Goal: Task Accomplishment & Management: Manage account settings

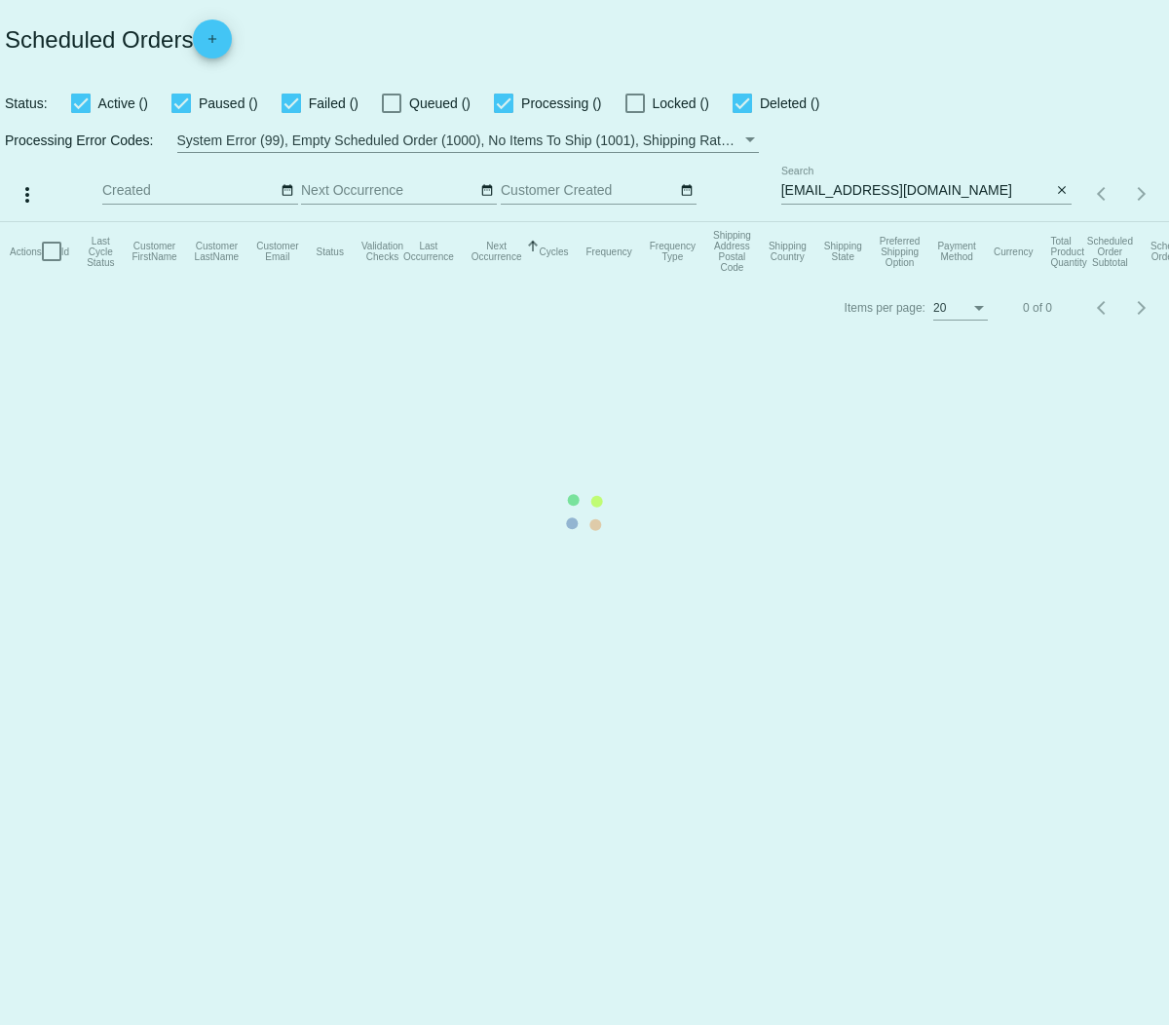
click at [891, 222] on mat-table "Actions Id Last Cycle Status Customer FirstName Customer LastName Customer Emai…" at bounding box center [584, 251] width 1169 height 58
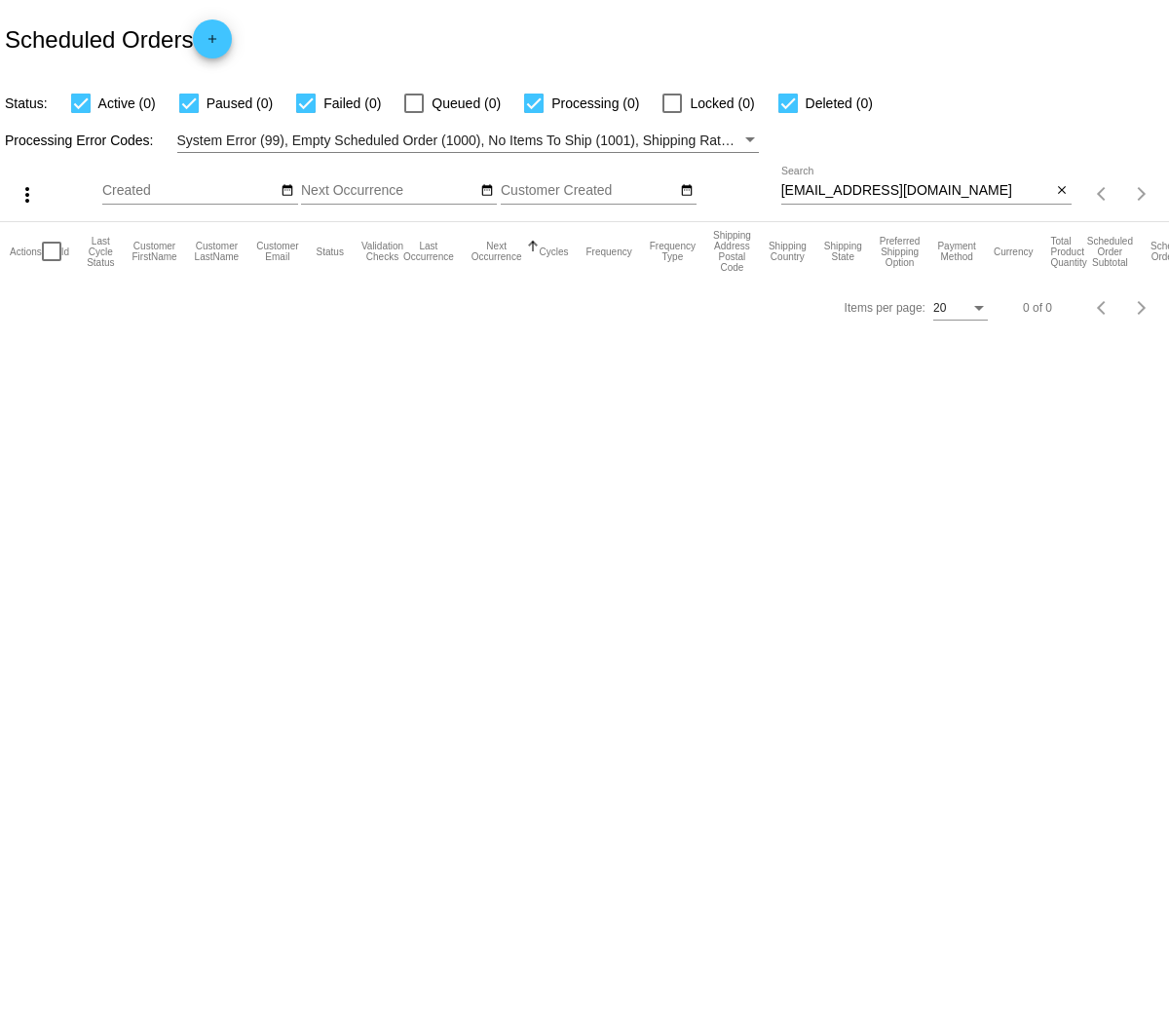
click at [920, 188] on input "[EMAIL_ADDRESS][DOMAIN_NAME]" at bounding box center [916, 191] width 271 height 16
drag, startPoint x: 874, startPoint y: 186, endPoint x: 535, endPoint y: 154, distance: 340.6
click at [498, 159] on div "more_vert Aug Jan Feb Mar [DATE]" at bounding box center [584, 187] width 1169 height 69
paste input "[EMAIL_ADDRESS]"
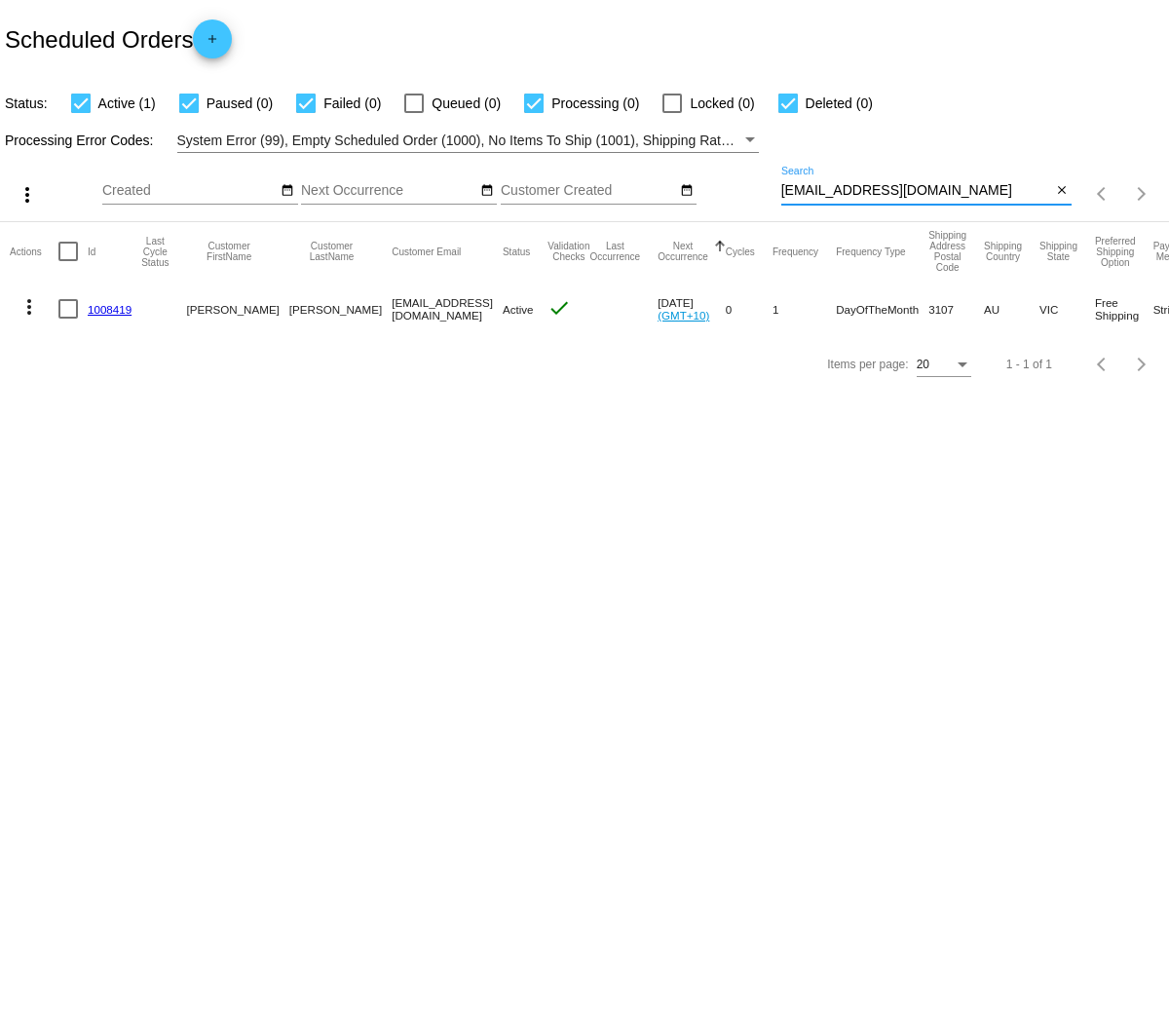
type input "[EMAIL_ADDRESS][DOMAIN_NAME]"
click at [106, 306] on link "1008419" at bounding box center [110, 309] width 44 height 13
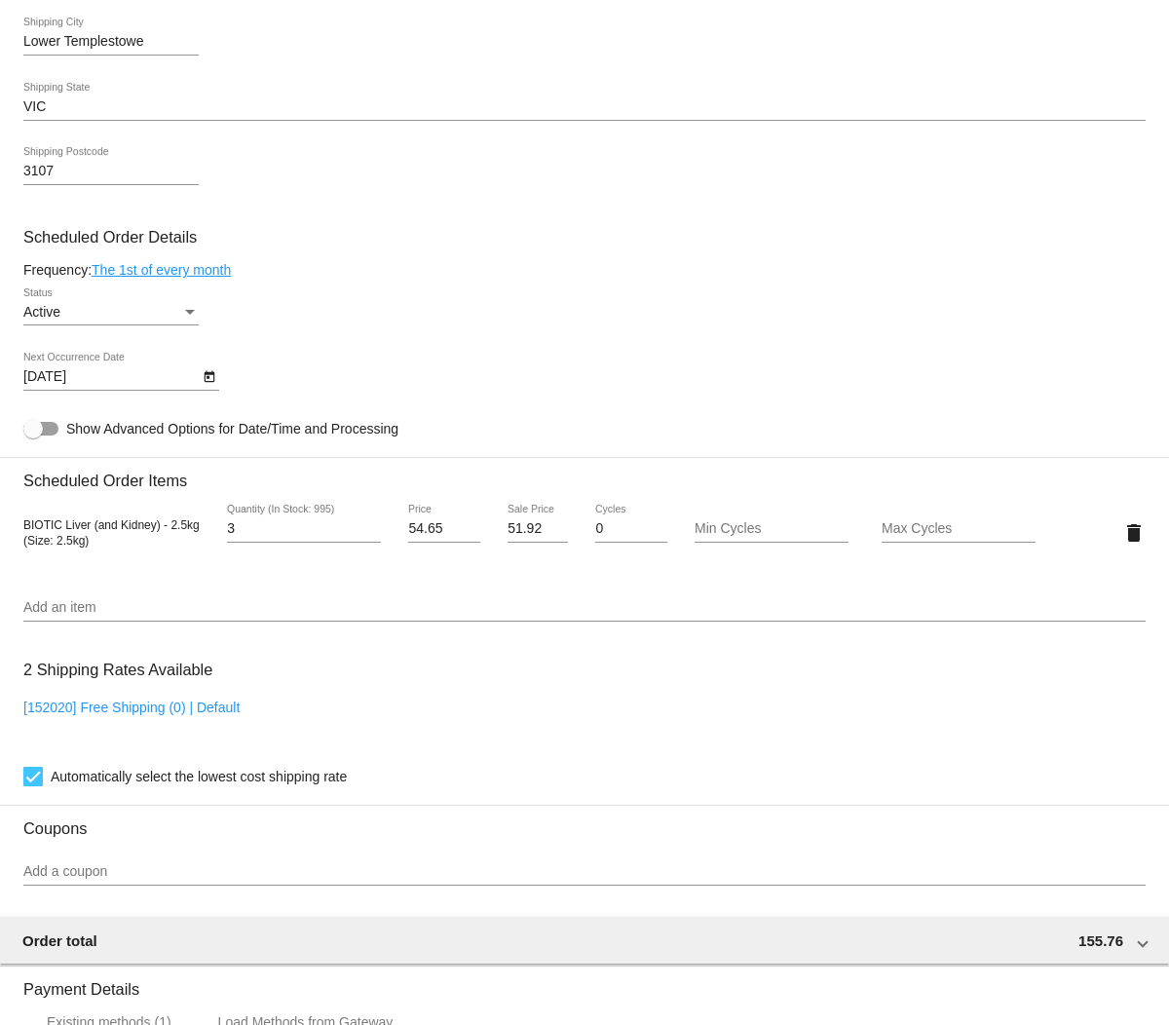
scroll to position [720, 0]
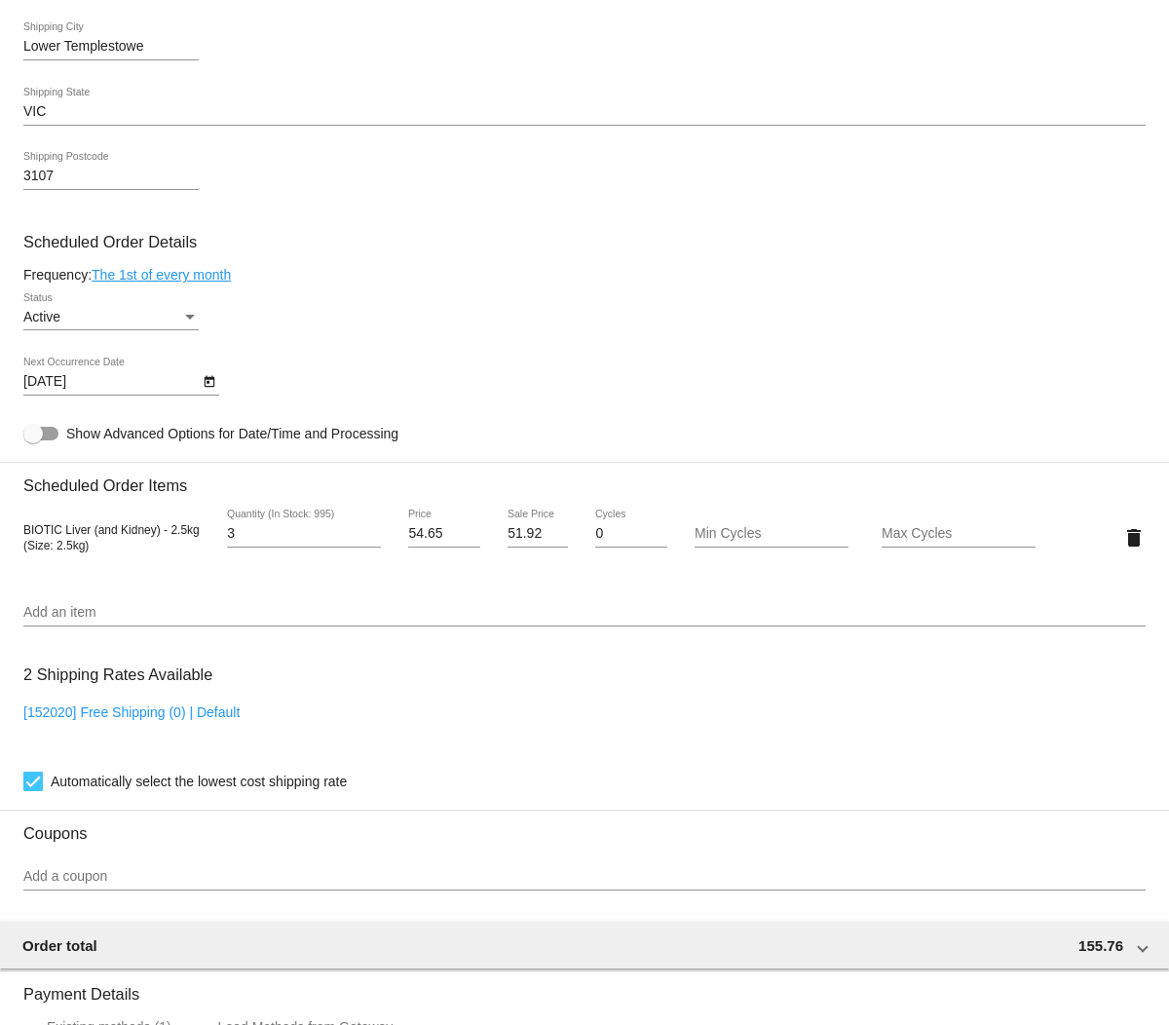
click at [470, 194] on div "3107 Shipping Postcode" at bounding box center [584, 180] width 1122 height 56
click at [211, 393] on icon "Open calendar" at bounding box center [210, 381] width 14 height 23
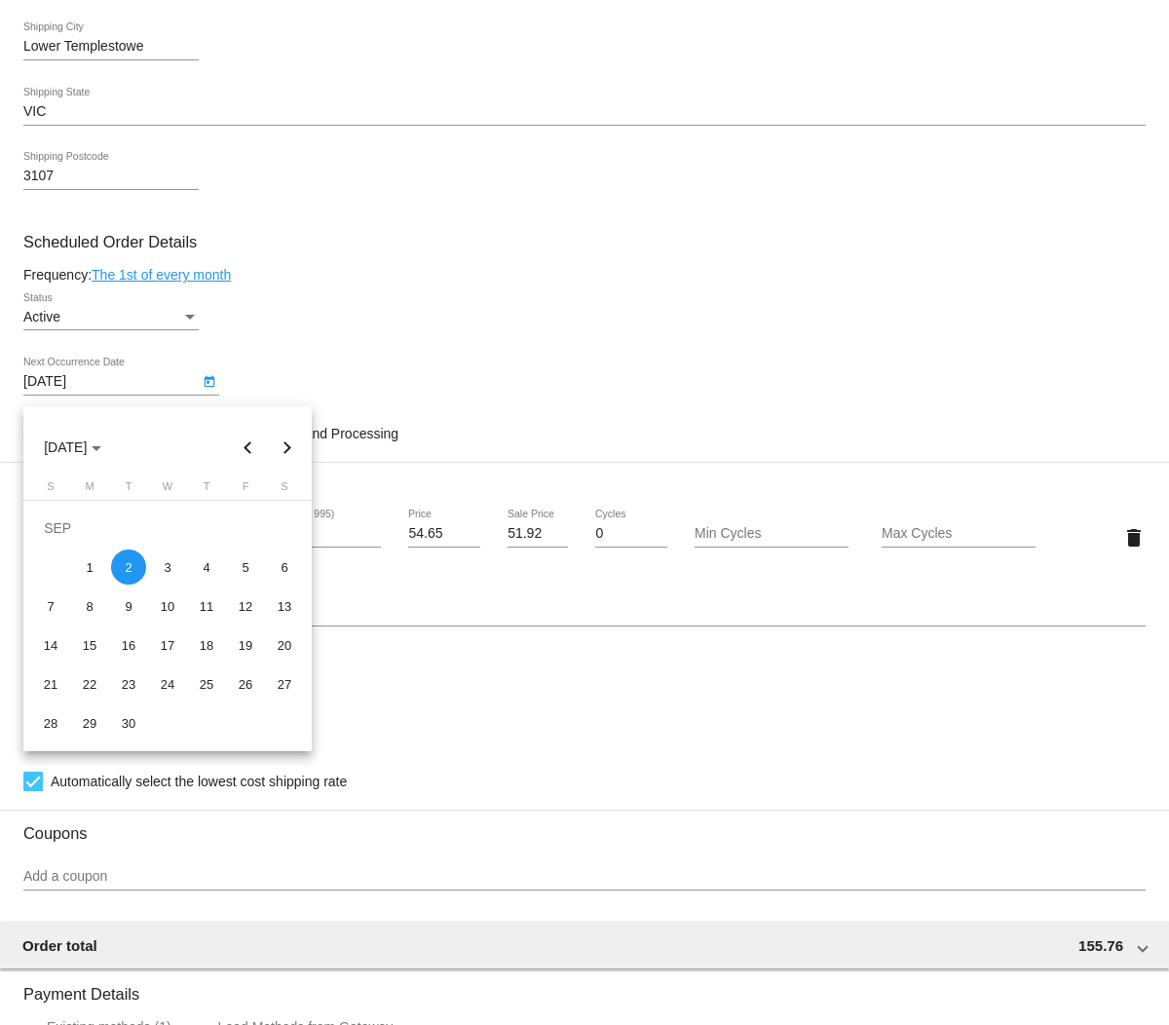
click at [96, 564] on div "1" at bounding box center [89, 567] width 35 height 35
type input "[DATE]"
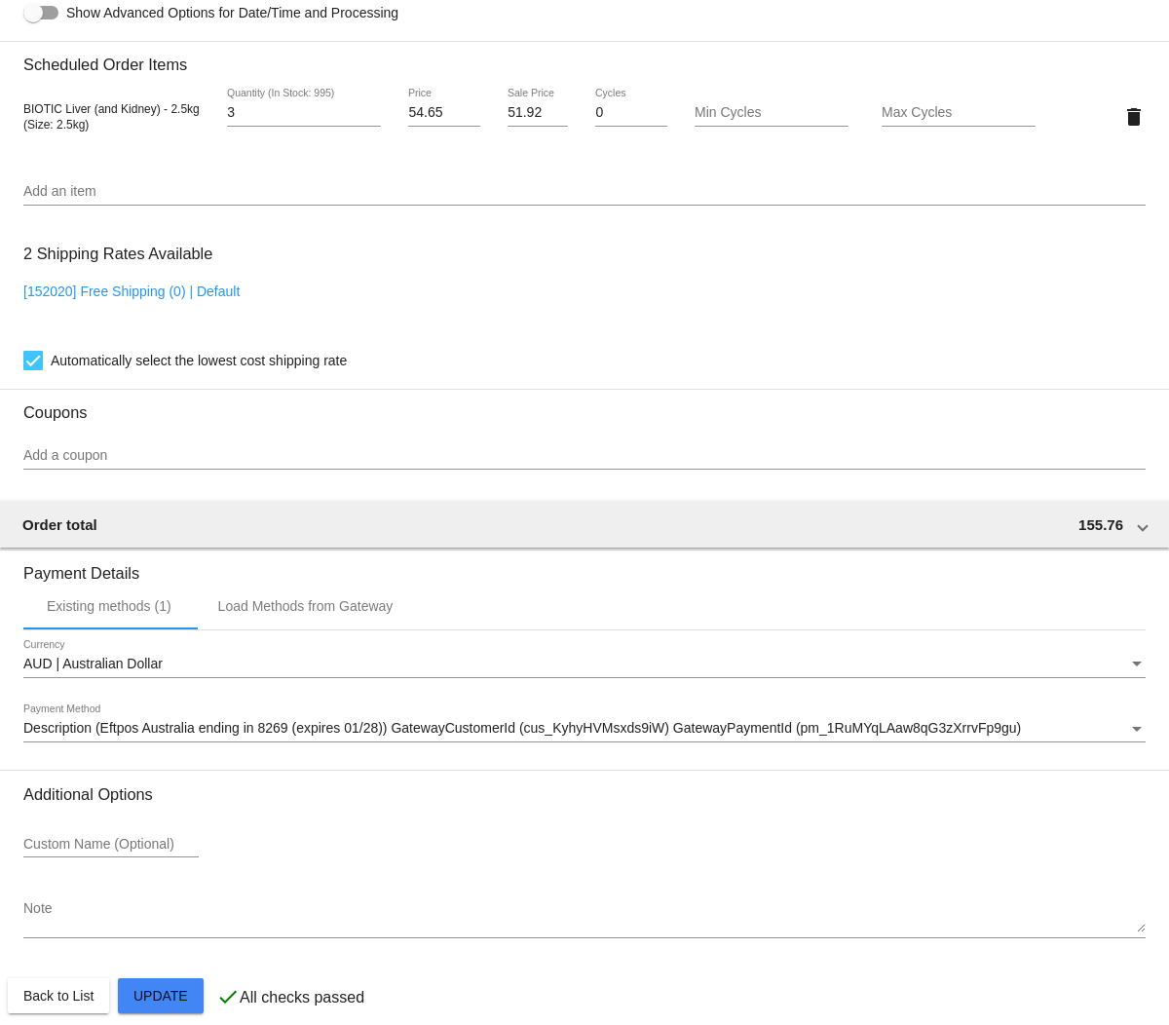
scroll to position [1177, 0]
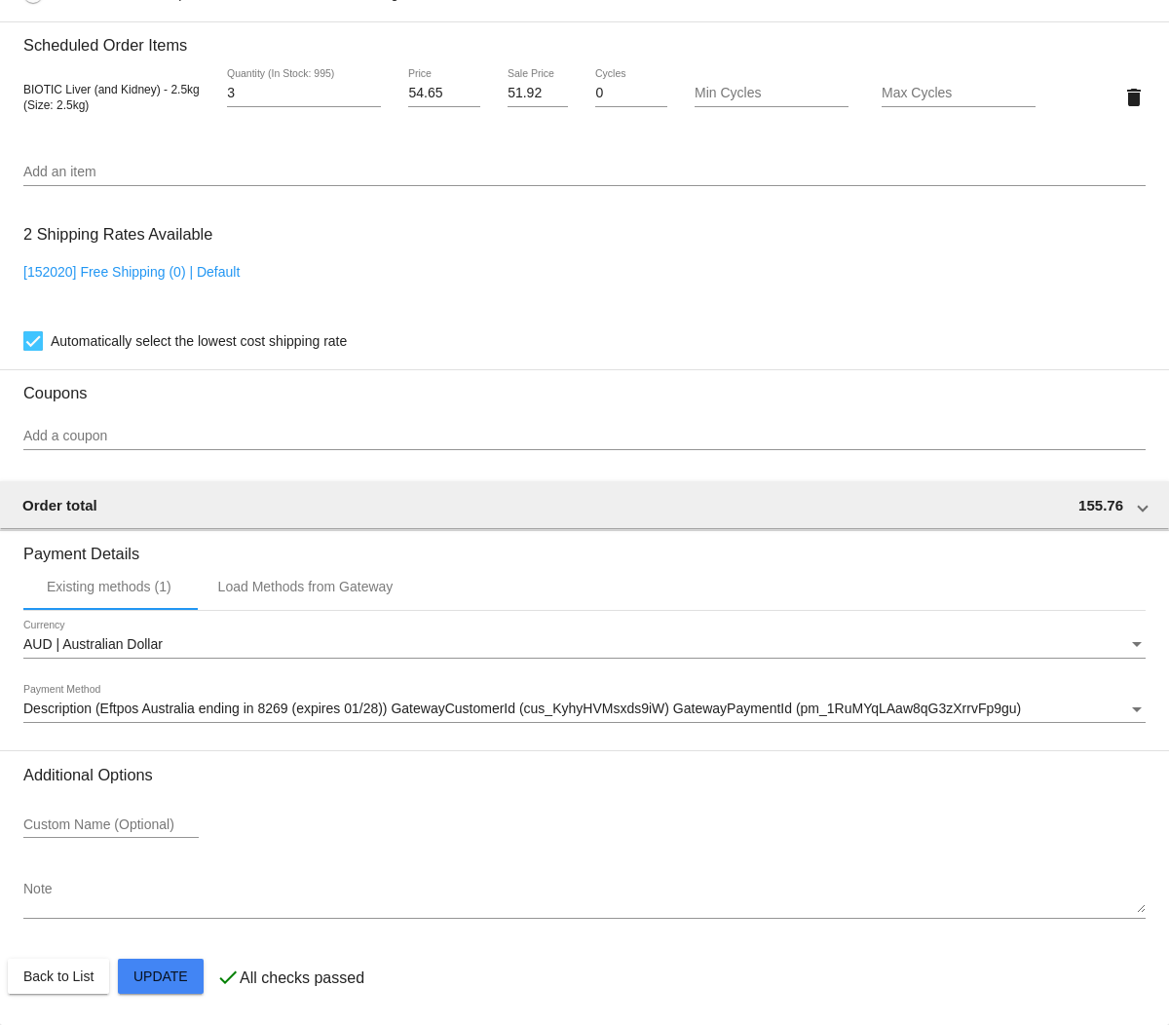
click at [170, 984] on mat-card "Customer 1063760: [PERSON_NAME] [PERSON_NAME][EMAIL_ADDRESS][DOMAIN_NAME] Custo…" at bounding box center [584, 51] width 1169 height 1949
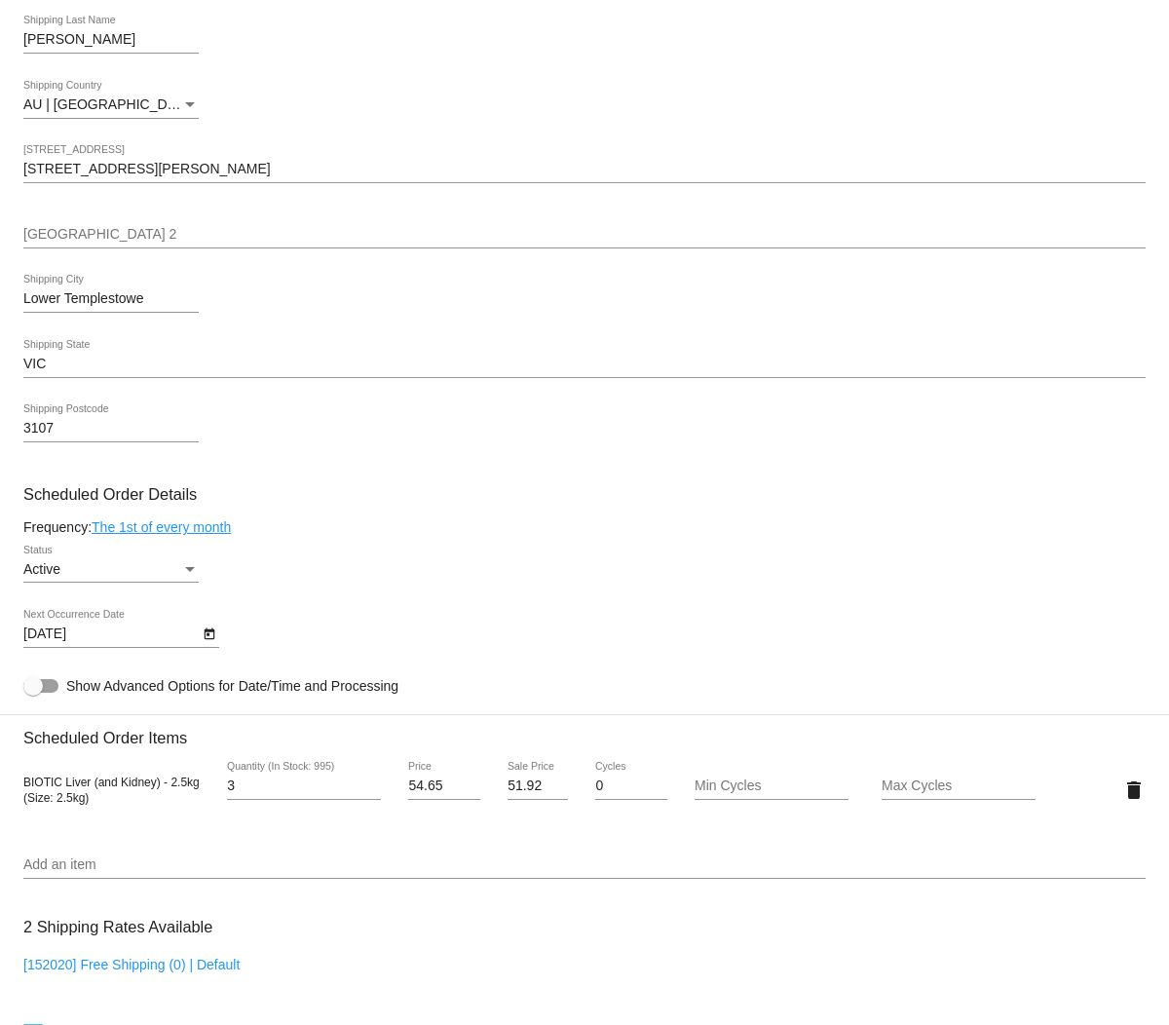
scroll to position [467, 0]
